Goal: Obtain resource: Download file/media

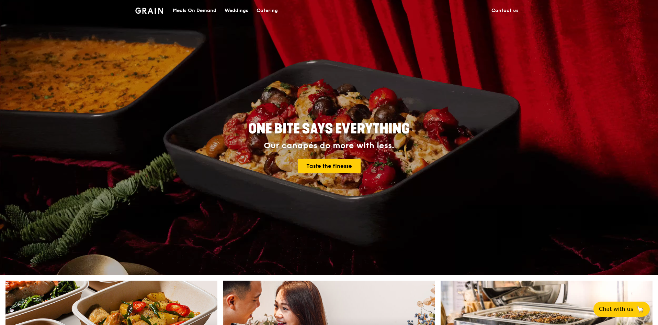
click at [263, 11] on div "Catering" at bounding box center [267, 10] width 21 height 21
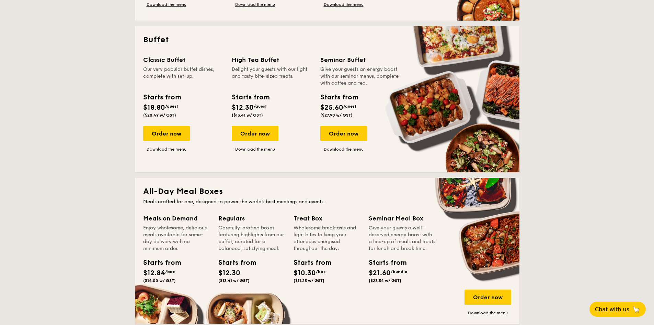
scroll to position [378, 0]
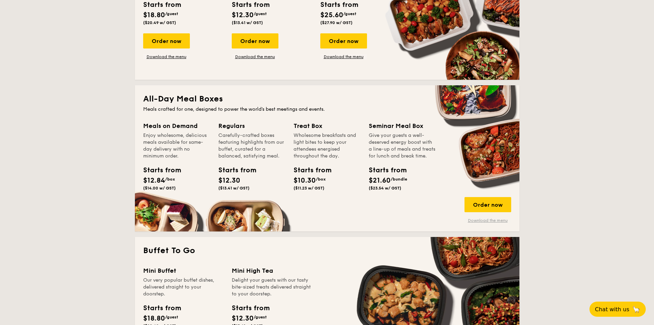
click at [481, 221] on link "Download the menu" at bounding box center [488, 219] width 47 height 5
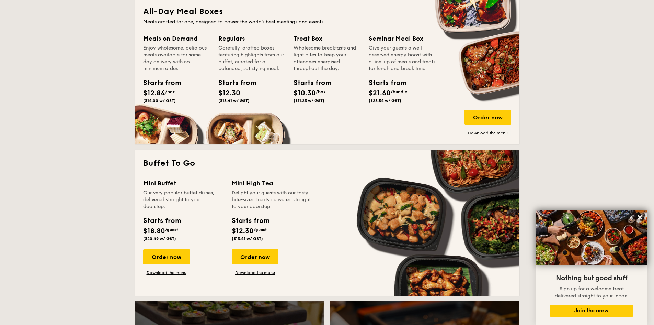
scroll to position [515, 0]
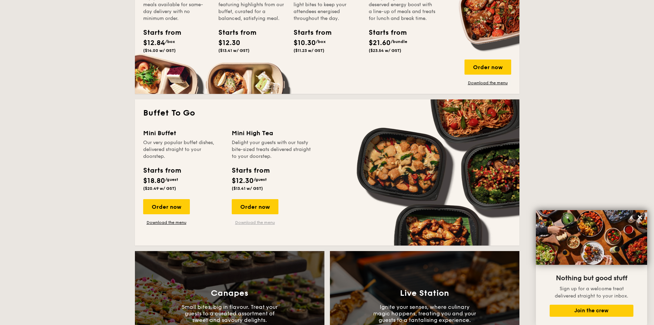
click at [254, 221] on link "Download the menu" at bounding box center [255, 221] width 47 height 5
